Goal: Obtain resource: Obtain resource

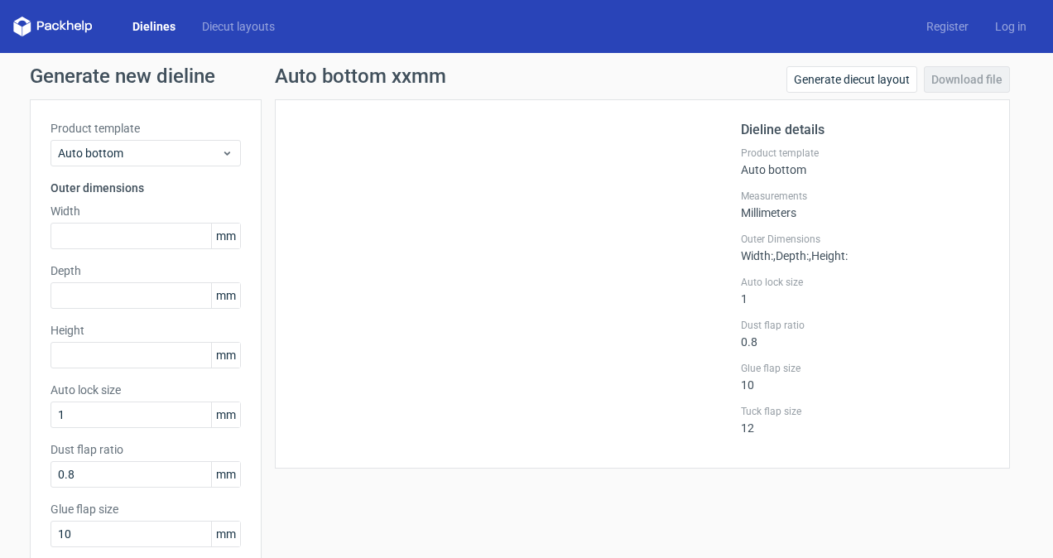
click at [151, 27] on link "Dielines" at bounding box center [154, 26] width 70 height 17
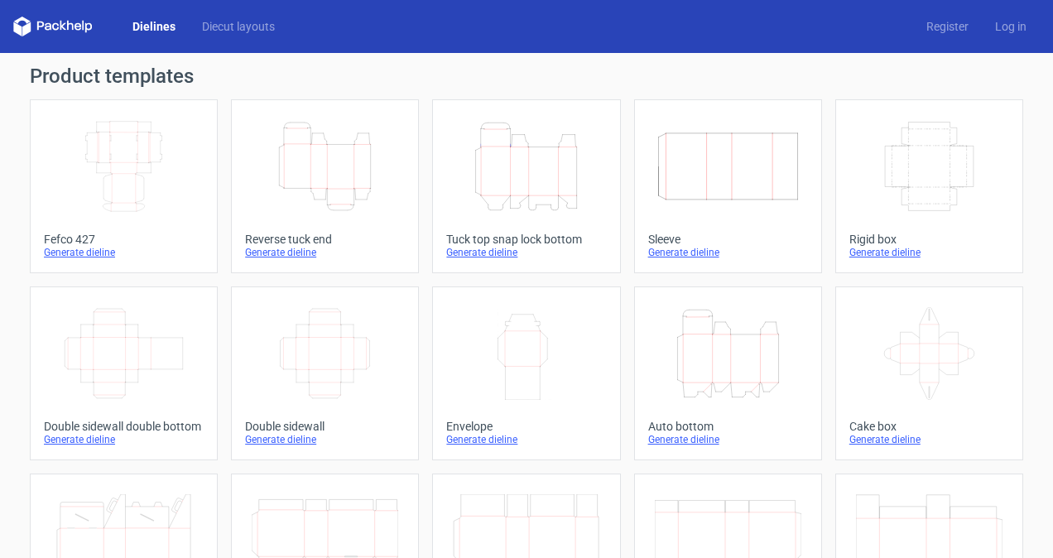
click at [224, 15] on div "Dielines Diecut layouts Register Log in" at bounding box center [526, 26] width 1053 height 53
click at [220, 26] on link "Diecut layouts" at bounding box center [238, 26] width 99 height 17
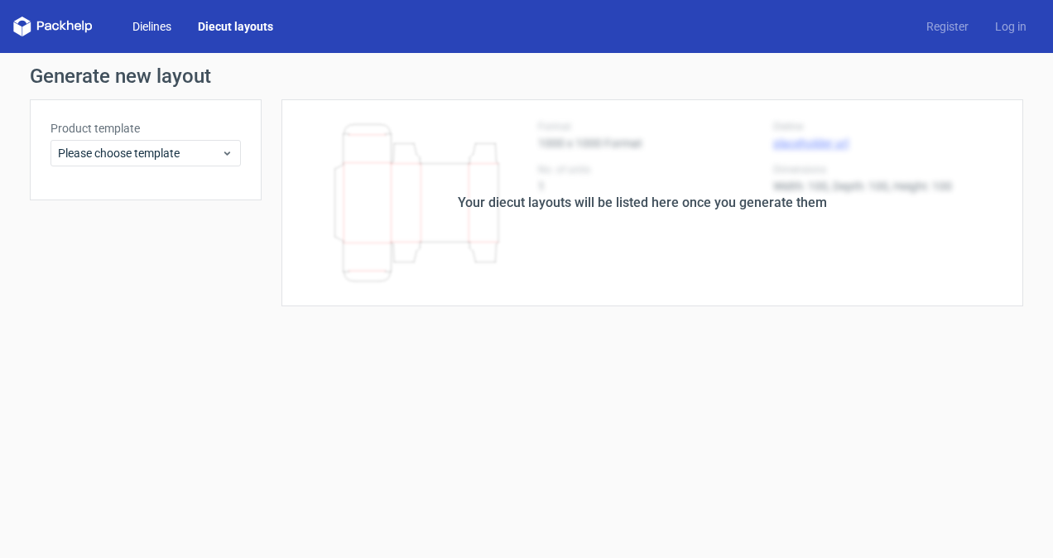
click at [159, 27] on link "Dielines" at bounding box center [151, 26] width 65 height 17
